Goal: Task Accomplishment & Management: Manage account settings

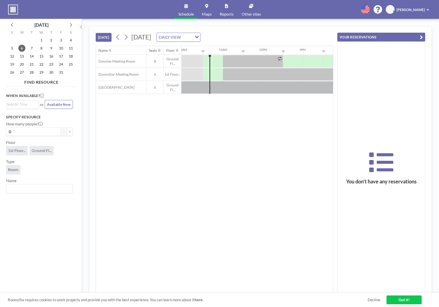
scroll to position [0, 401]
click at [283, 60] on div at bounding box center [292, 61] width 20 height 13
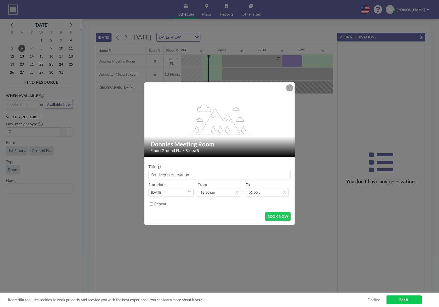
scroll to position [27, 0]
click at [289, 88] on icon at bounding box center [289, 87] width 3 height 3
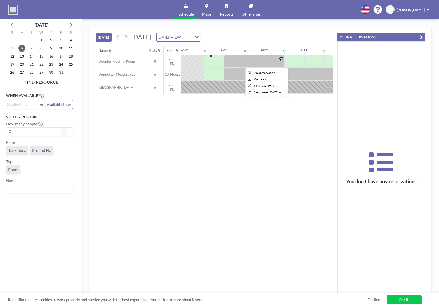
scroll to position [0, 401]
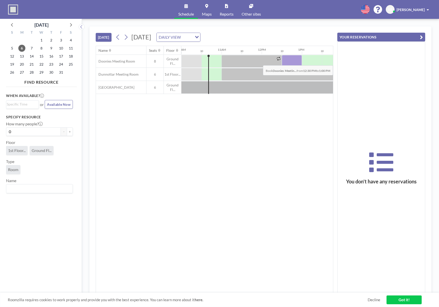
click at [284, 61] on div at bounding box center [292, 61] width 20 height 13
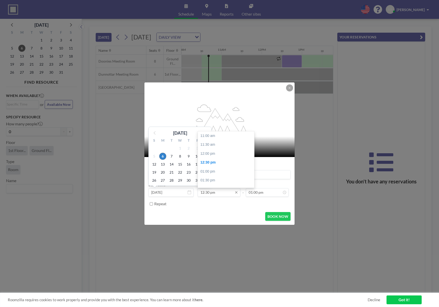
scroll to position [27, 0]
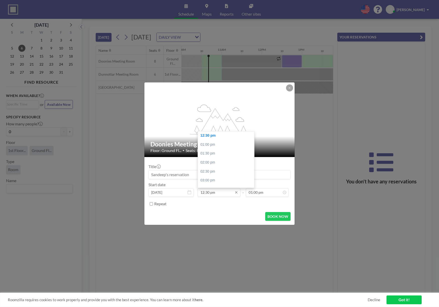
click at [224, 190] on input "12:30 pm" at bounding box center [218, 192] width 43 height 9
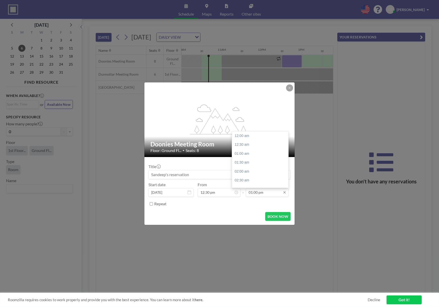
scroll to position [232, 0]
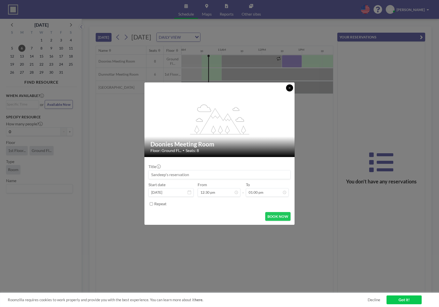
click at [291, 86] on button at bounding box center [289, 87] width 7 height 7
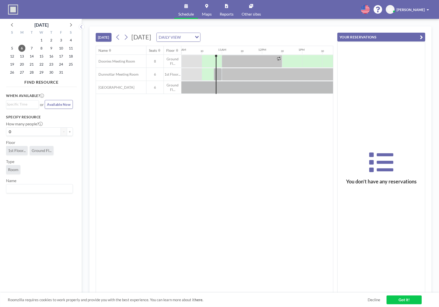
scroll to position [0, 401]
click at [236, 62] on div at bounding box center [251, 61] width 60 height 13
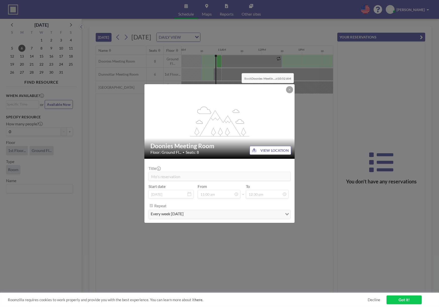
click at [237, 69] on div "flex-grow: 1.2; Doonies Meeting Room Floor: Ground Fl... • Seats: 8 VIEW LOCATI…" at bounding box center [219, 153] width 439 height 307
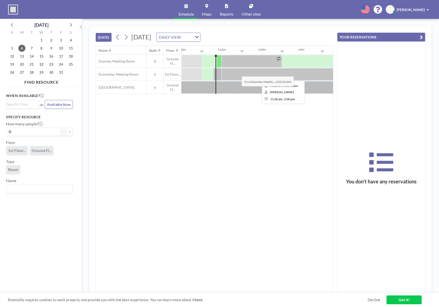
click at [237, 73] on div at bounding box center [281, 74] width 120 height 13
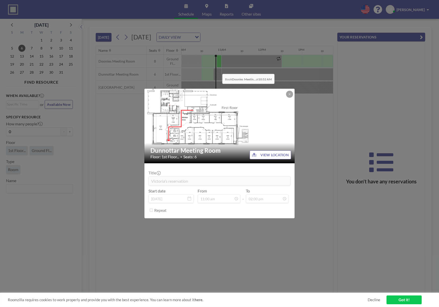
click at [218, 70] on div "Dunnottar Meeting Room Floor: 1st Floor... • Seats: 6 VIEW LOCATION Title [GEOG…" at bounding box center [219, 153] width 439 height 307
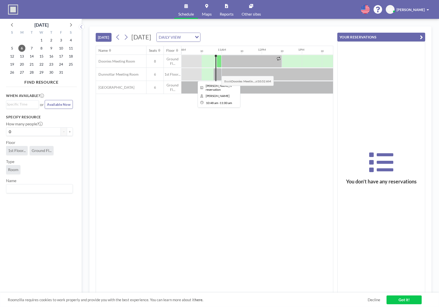
click at [217, 72] on div at bounding box center [217, 74] width 8 height 13
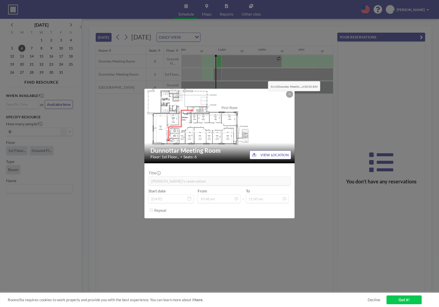
click at [264, 77] on div "Dunnottar Meeting Room Floor: 1st Floor... • Seats: 6 VIEW LOCATION Title Jai's…" at bounding box center [219, 153] width 439 height 307
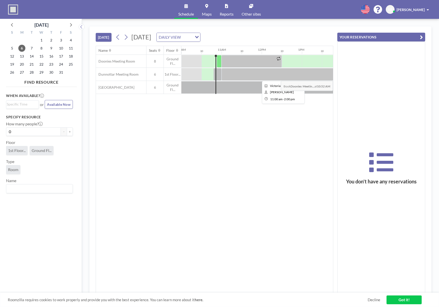
click at [293, 77] on div at bounding box center [281, 74] width 120 height 13
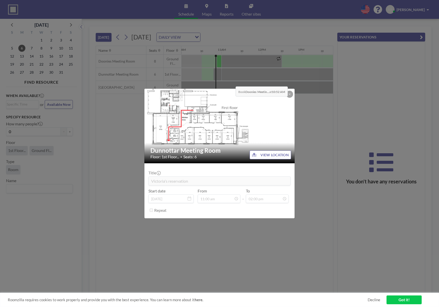
click at [231, 83] on div "Dunnottar Meeting Room Floor: 1st Floor... • Seats: 6 VIEW LOCATION Title [GEOG…" at bounding box center [219, 153] width 439 height 307
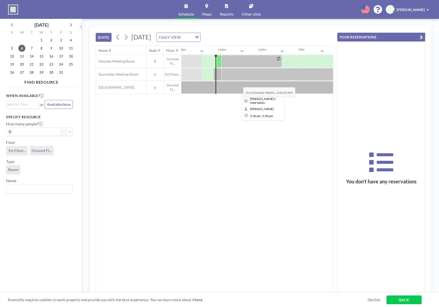
click at [239, 83] on div at bounding box center [261, 87] width 201 height 13
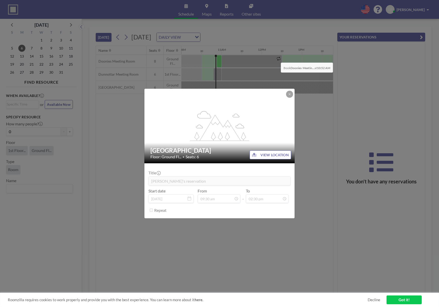
click at [288, 59] on div "flex-grow: 1.2; [GEOGRAPHIC_DATA] Floor: Ground Fl... • Seats: 6 VIEW LOCATION …" at bounding box center [219, 153] width 439 height 307
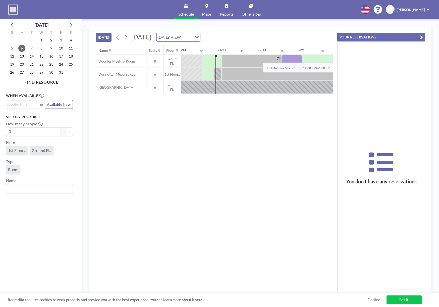
click at [287, 59] on div at bounding box center [292, 61] width 20 height 13
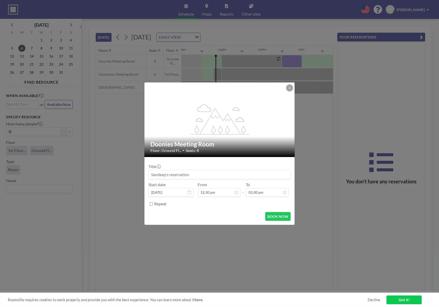
scroll to position [232, 0]
click at [291, 89] on button at bounding box center [289, 87] width 7 height 7
